Goal: Task Accomplishment & Management: Manage account settings

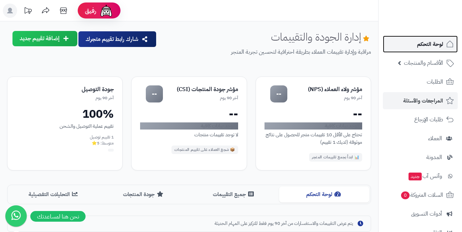
click at [429, 46] on span "لوحة التحكم" at bounding box center [430, 44] width 26 height 10
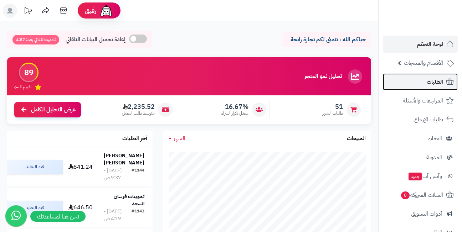
click at [424, 81] on link "الطلبات" at bounding box center [420, 81] width 75 height 17
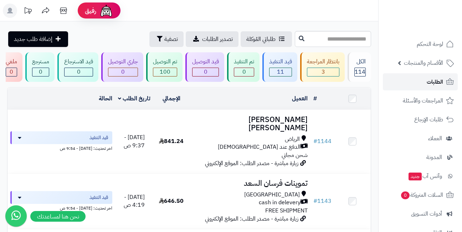
click at [426, 78] on link "الطلبات" at bounding box center [420, 81] width 75 height 17
click at [218, 12] on header "رفيق ! الطلبات معالجة مكتمل إرجاع المنتجات العملاء المتواجدون الان 444 عملاء من…" at bounding box center [231, 10] width 462 height 21
